Goal: Task Accomplishment & Management: Manage account settings

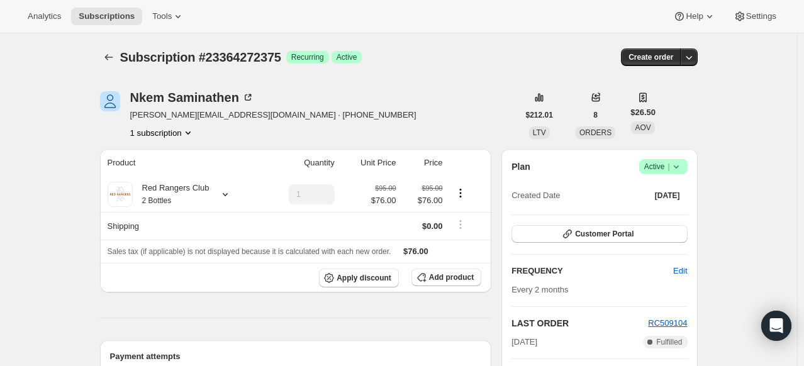
click at [680, 166] on icon at bounding box center [676, 166] width 13 height 13
click at [675, 214] on span "Cancel subscription" at bounding box center [667, 212] width 71 height 9
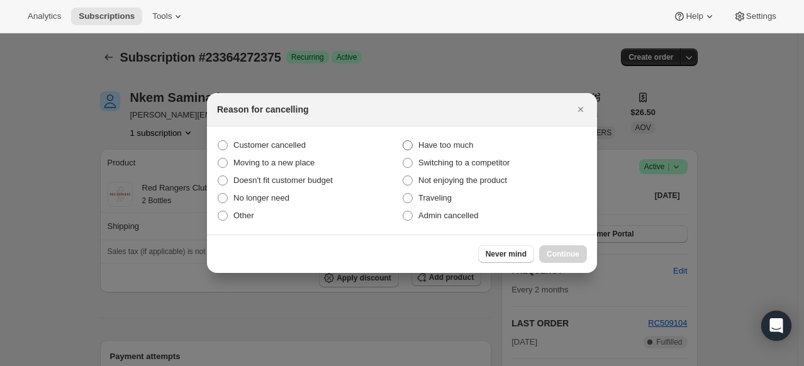
click at [408, 148] on span ":r1t:" at bounding box center [408, 145] width 10 height 10
click at [403, 141] on input "Have too much" at bounding box center [403, 140] width 1 height 1
radio input "true"
click at [564, 251] on span "Continue" at bounding box center [563, 254] width 33 height 10
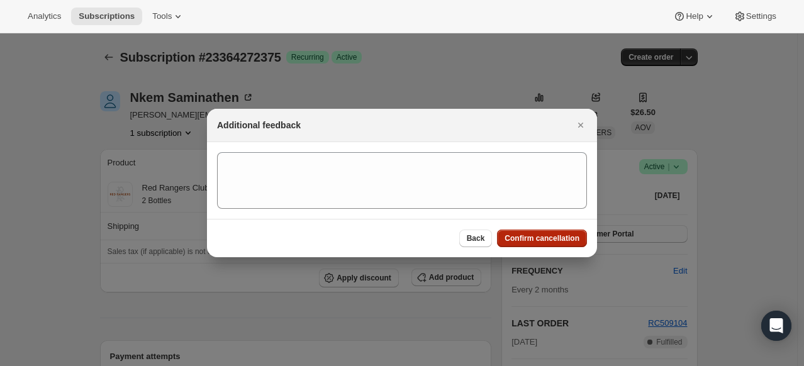
click at [552, 244] on button "Confirm cancellation" at bounding box center [542, 239] width 90 height 18
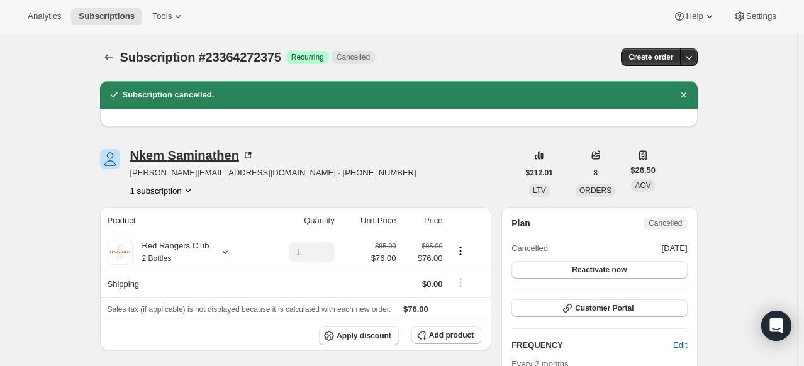
click at [250, 156] on icon at bounding box center [248, 155] width 13 height 13
